Goal: Information Seeking & Learning: Understand process/instructions

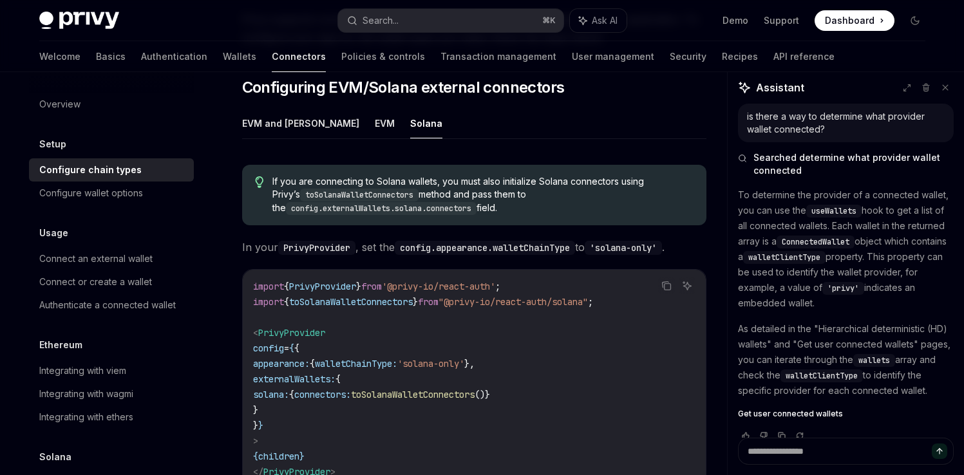
scroll to position [14, 0]
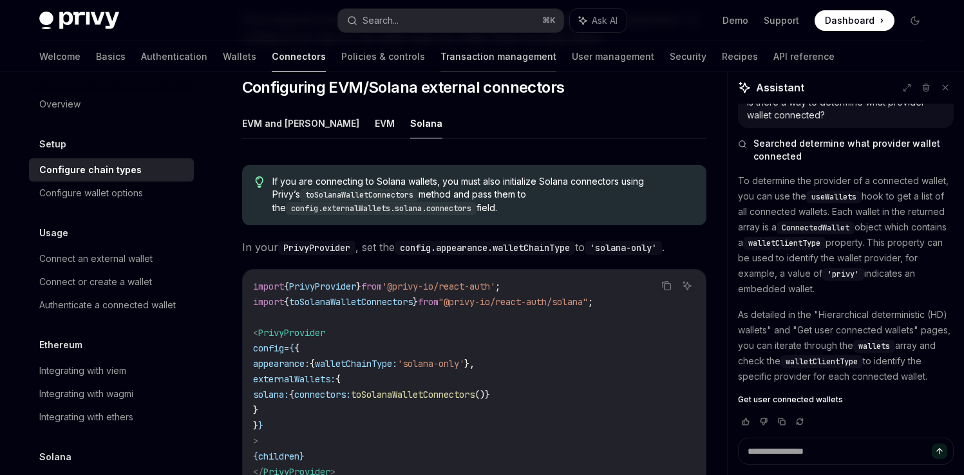
click at [440, 57] on link "Transaction management" at bounding box center [498, 56] width 116 height 31
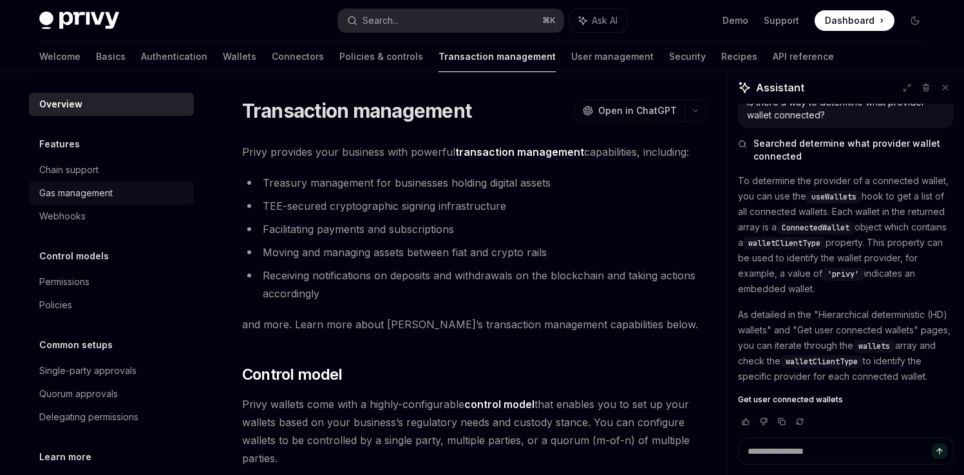
click at [128, 187] on div "Gas management" at bounding box center [112, 192] width 147 height 15
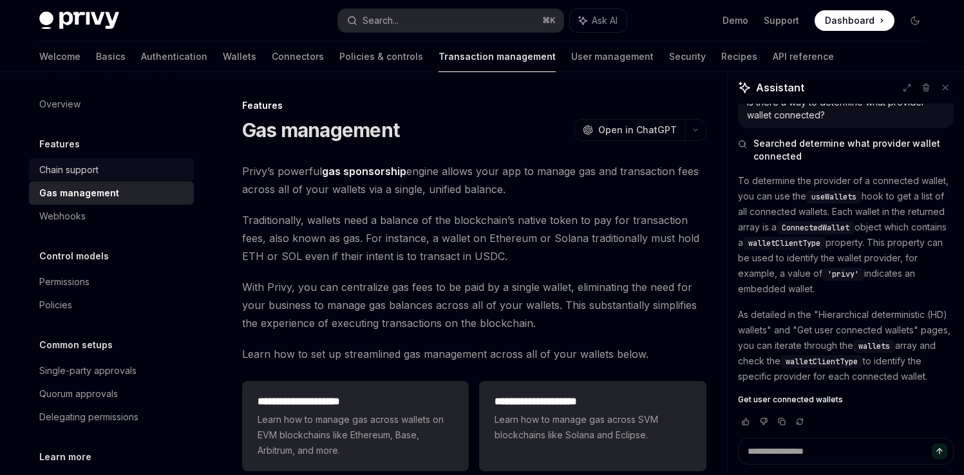
click at [109, 175] on div "Chain support" at bounding box center [112, 169] width 147 height 15
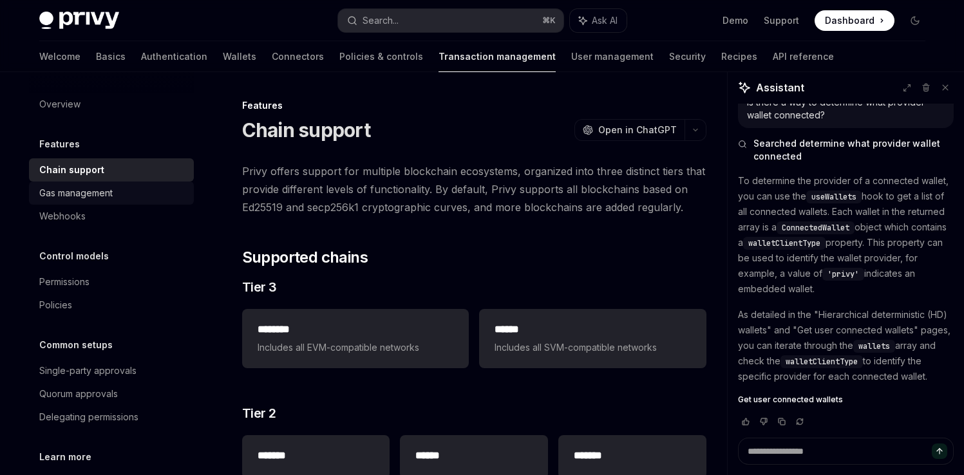
click at [94, 193] on div "Gas management" at bounding box center [75, 192] width 73 height 15
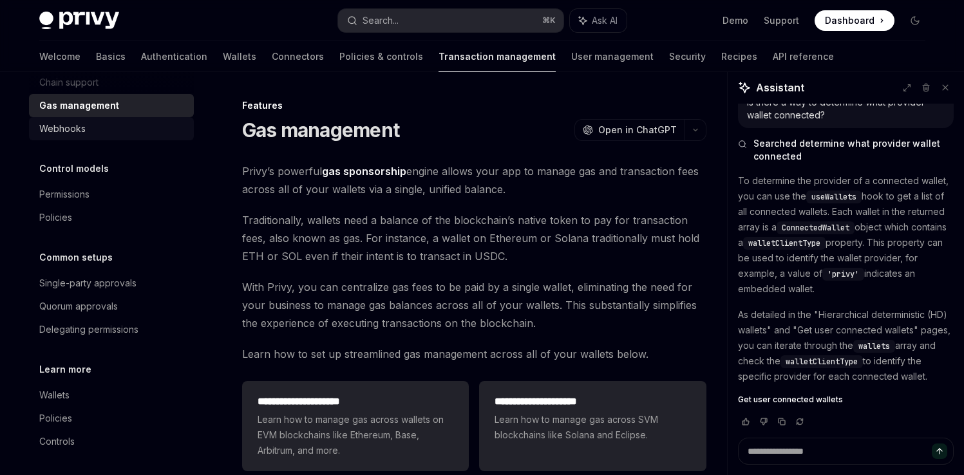
scroll to position [91, 0]
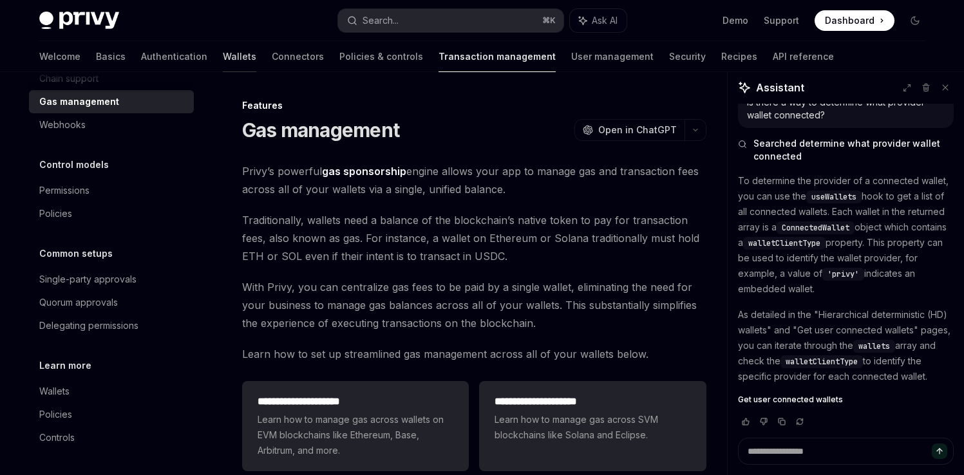
click at [223, 55] on link "Wallets" at bounding box center [239, 56] width 33 height 31
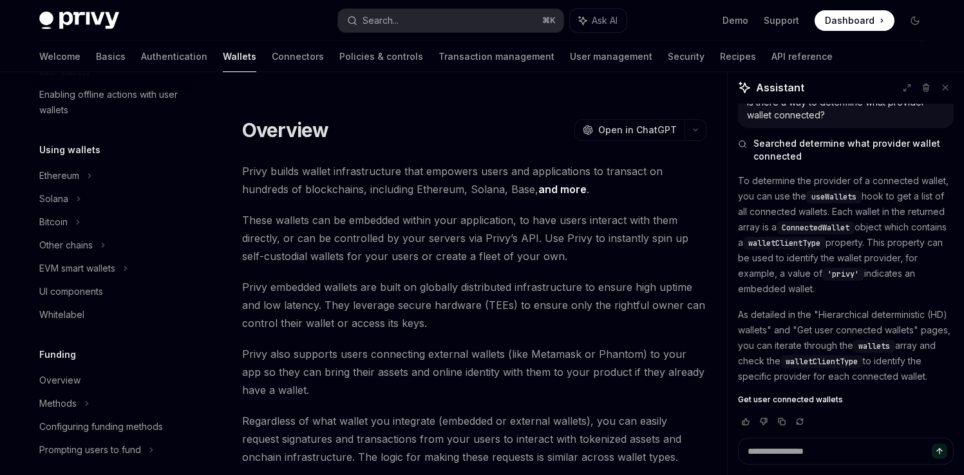
scroll to position [265, 0]
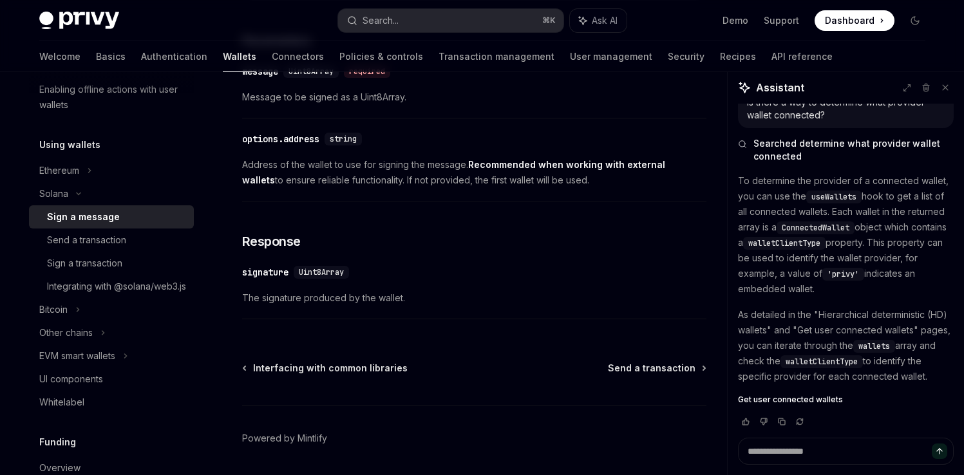
scroll to position [821, 0]
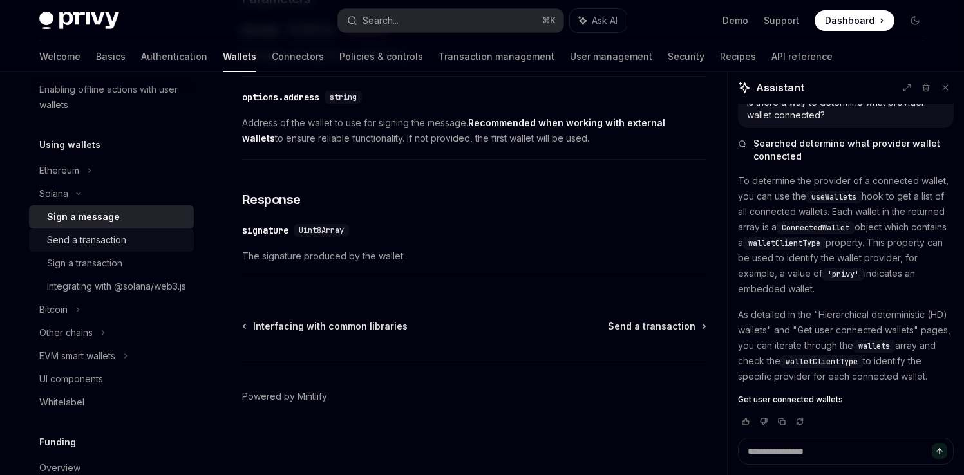
click at [144, 244] on div "Send a transaction" at bounding box center [116, 239] width 139 height 15
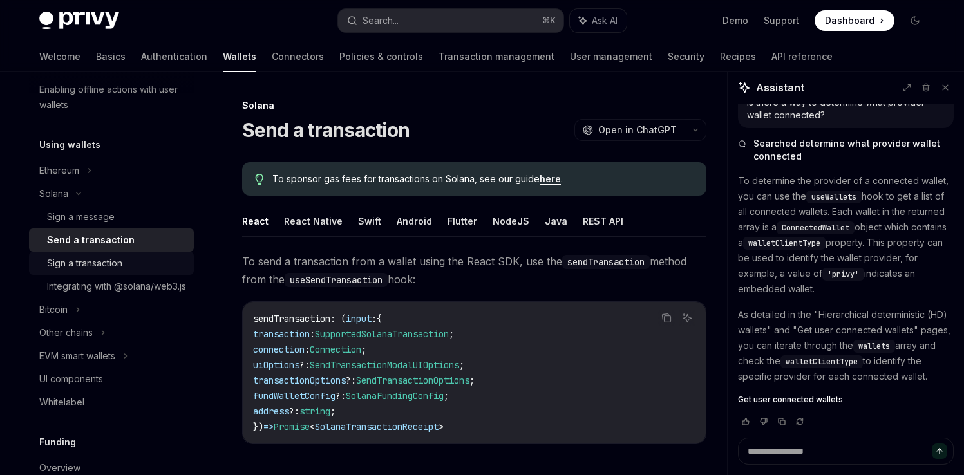
click at [115, 261] on div "Sign a transaction" at bounding box center [84, 263] width 75 height 15
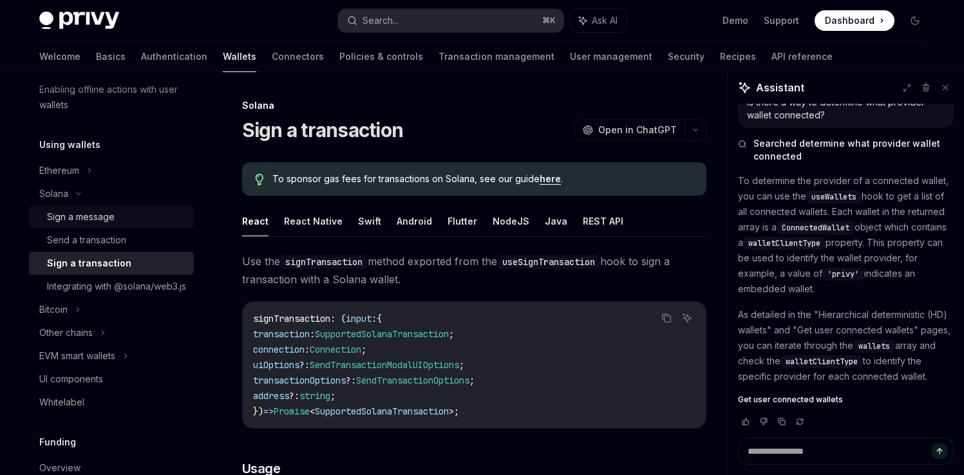
click at [114, 218] on div "Sign a message" at bounding box center [116, 216] width 139 height 15
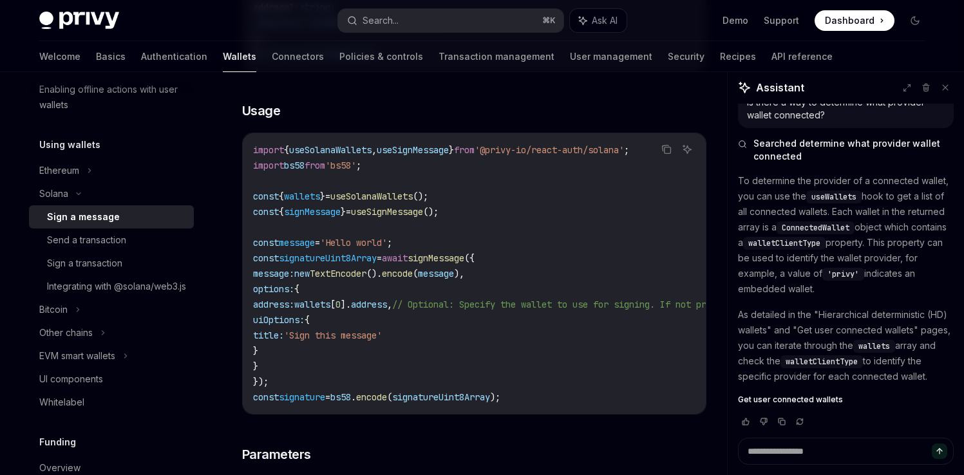
scroll to position [362, 0]
click at [129, 242] on div "Send a transaction" at bounding box center [116, 239] width 139 height 15
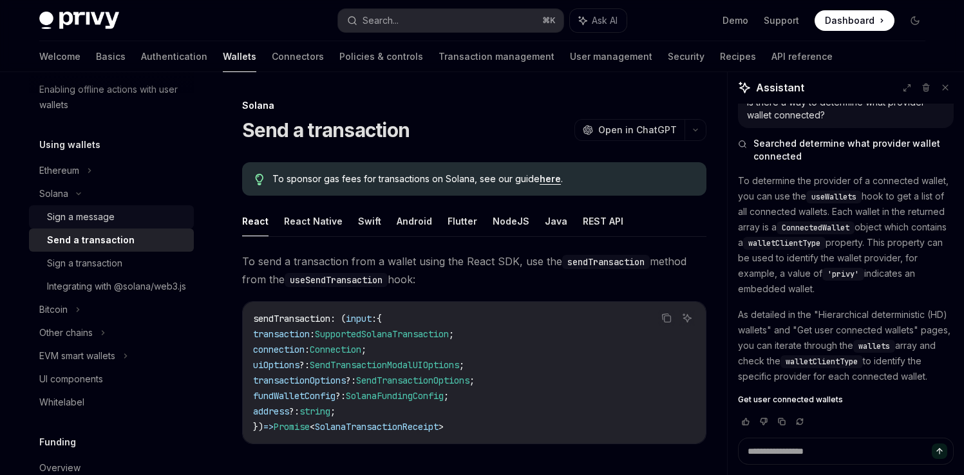
click at [115, 223] on div "Sign a message" at bounding box center [116, 216] width 139 height 15
type textarea "*"
